Goal: Transaction & Acquisition: Purchase product/service

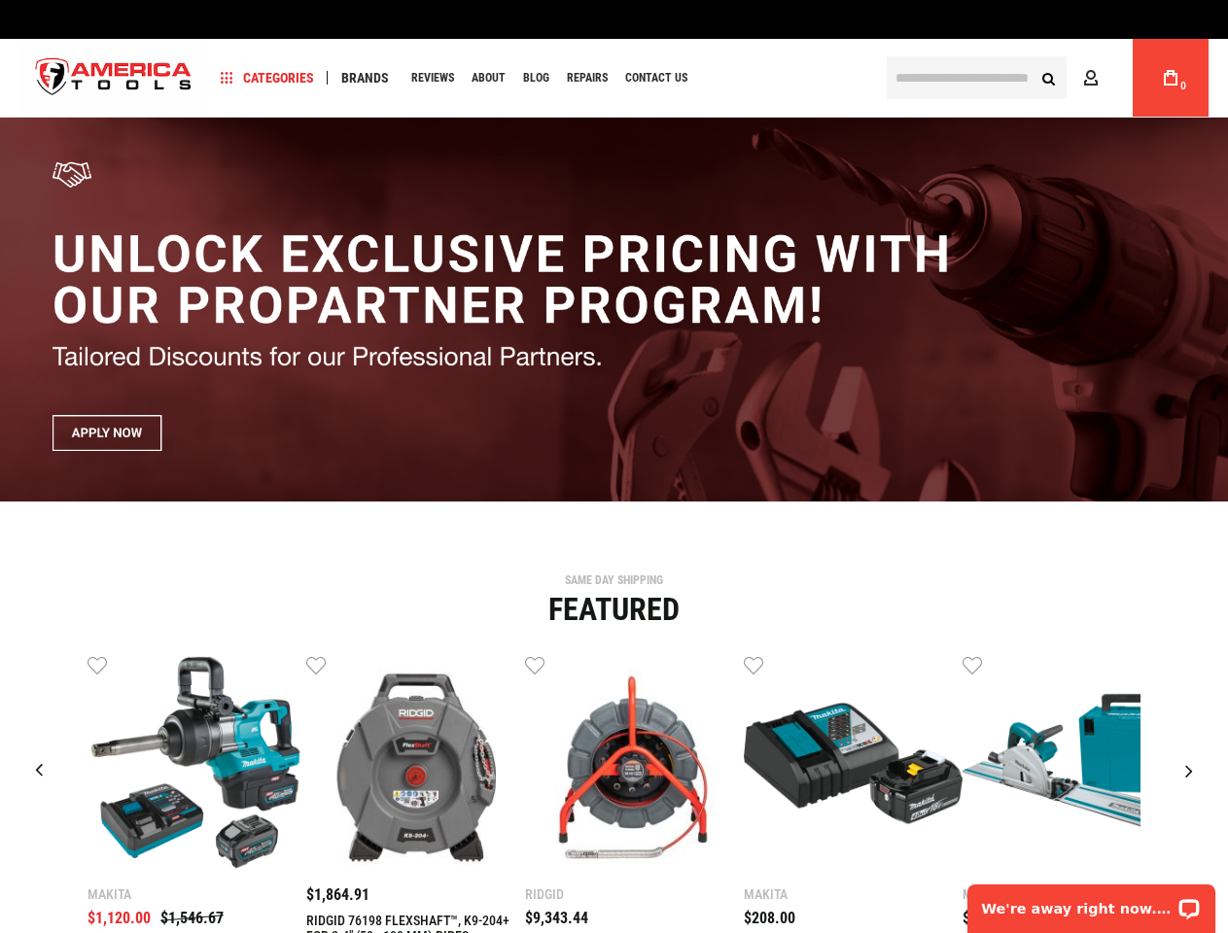
click at [267, 78] on span "Categories" at bounding box center [267, 78] width 93 height 14
click at [364, 78] on span "Brands" at bounding box center [365, 78] width 48 height 14
click at [97, 665] on link "Wish List" at bounding box center [96, 663] width 19 height 19
click at [316, 665] on link "Wish List" at bounding box center [315, 663] width 19 height 19
click at [535, 665] on link "Wish List" at bounding box center [534, 663] width 19 height 19
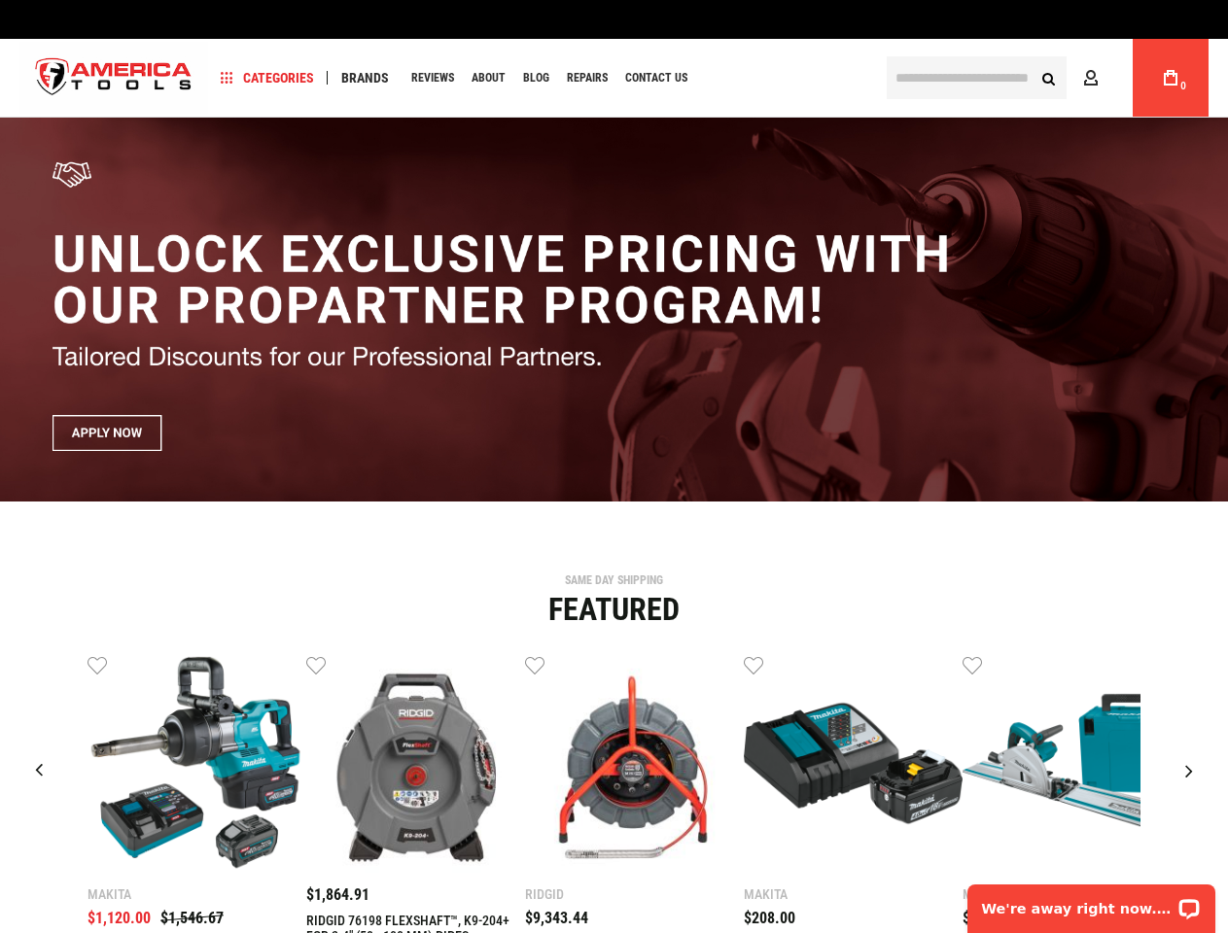
click at [753, 665] on link "Wish List" at bounding box center [753, 663] width 19 height 19
click at [972, 665] on link "Wish List" at bounding box center [971, 663] width 19 height 19
click at [1191, 665] on div "Makita $1,120.00 $1,546.67 Wish List Compare" at bounding box center [614, 853] width 1198 height 399
